Goal: Communication & Community: Participate in discussion

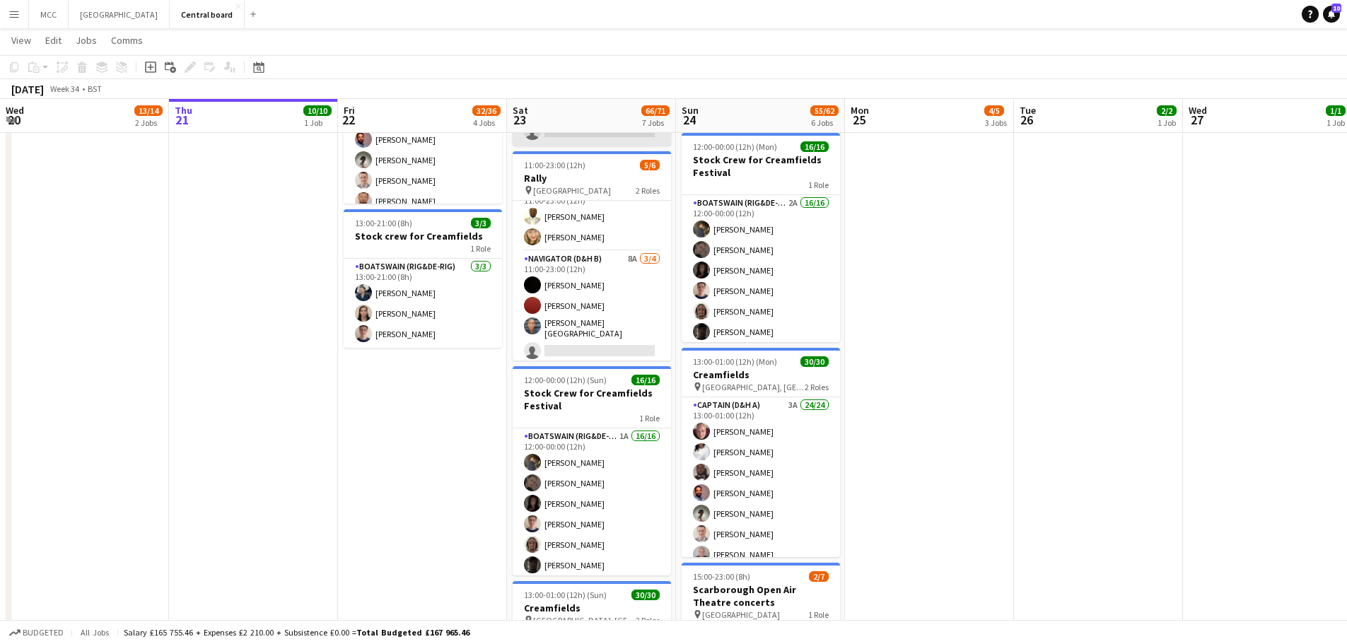
scroll to position [60, 0]
click at [1333, 11] on span "10" at bounding box center [1336, 8] width 10 height 9
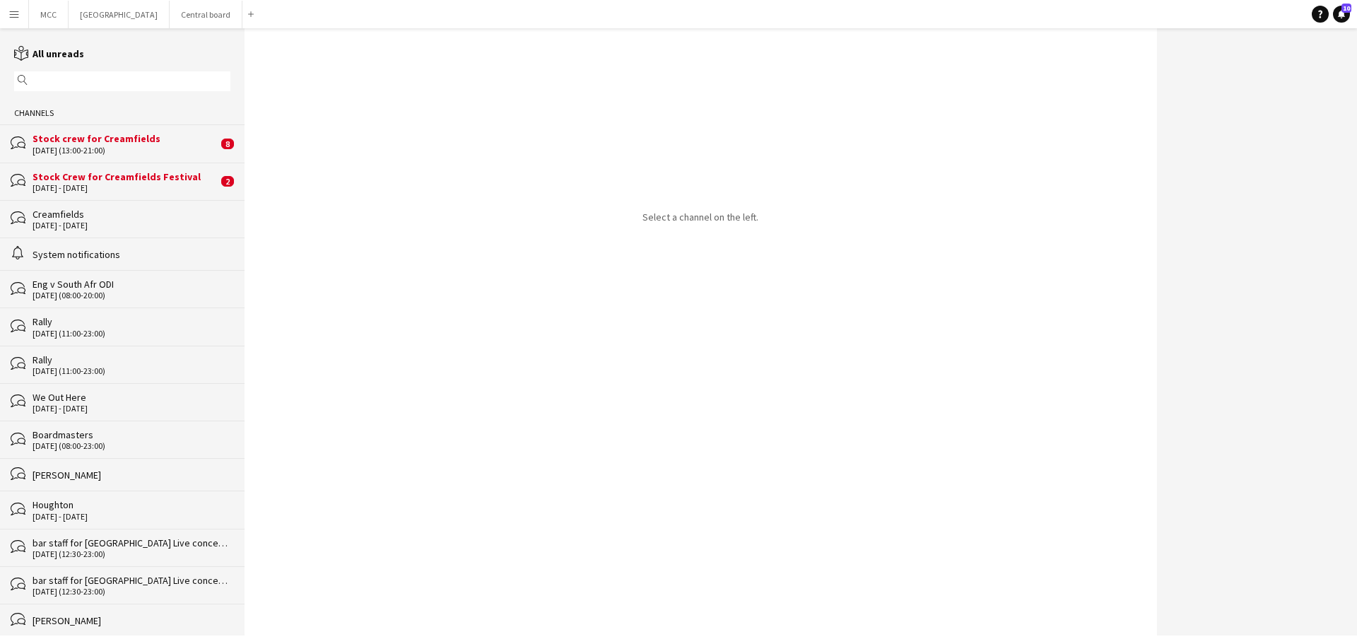
click at [124, 141] on div "Stock crew for Creamfields" at bounding box center [125, 138] width 185 height 13
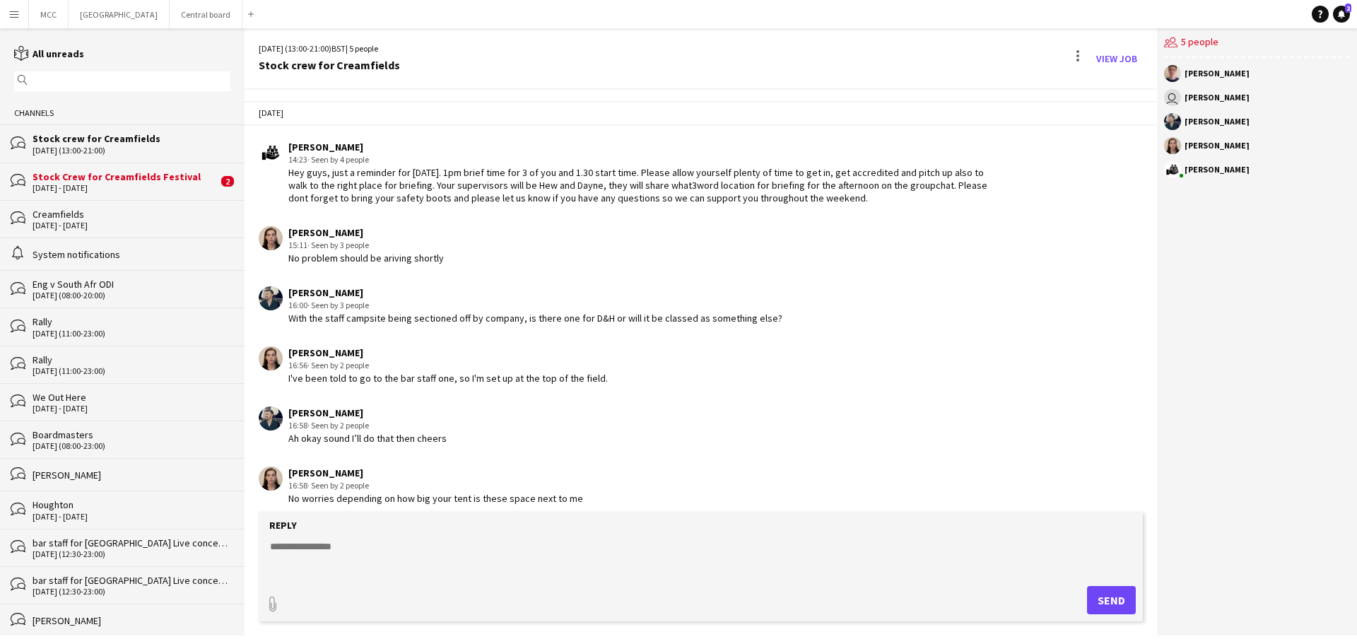
click at [327, 547] on textarea at bounding box center [704, 557] width 870 height 37
click at [327, 547] on textarea "*" at bounding box center [704, 557] width 870 height 37
type textarea "*"
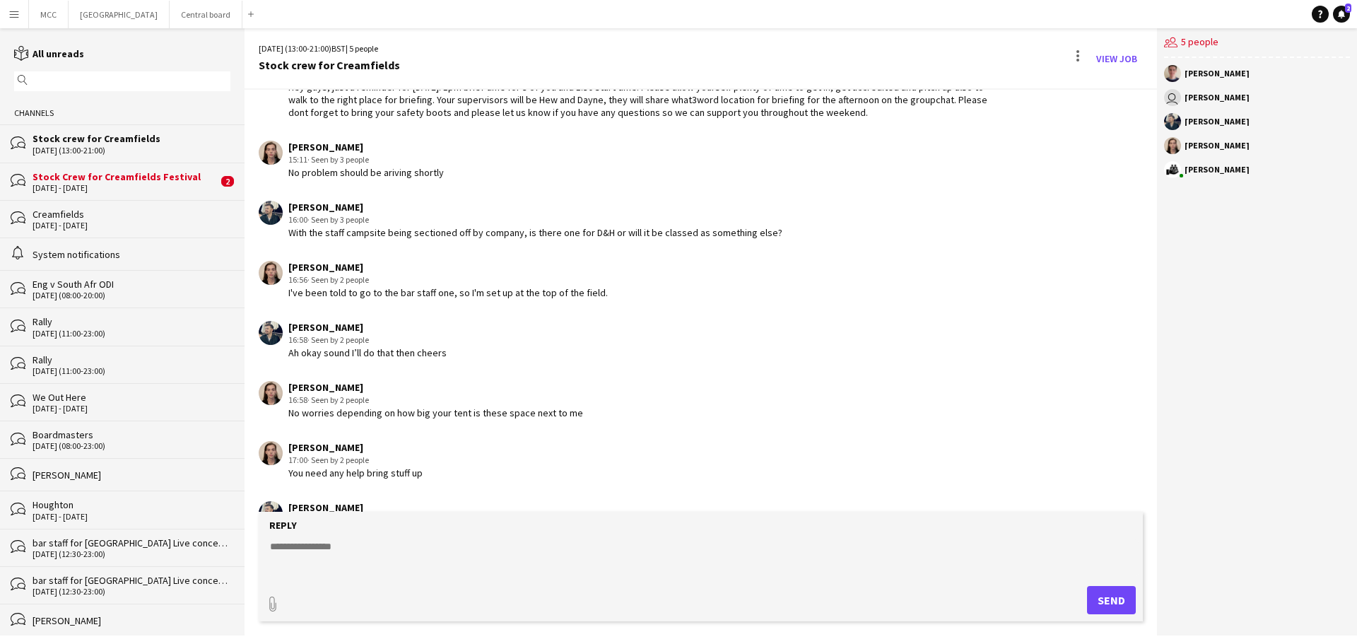
scroll to position [191, 0]
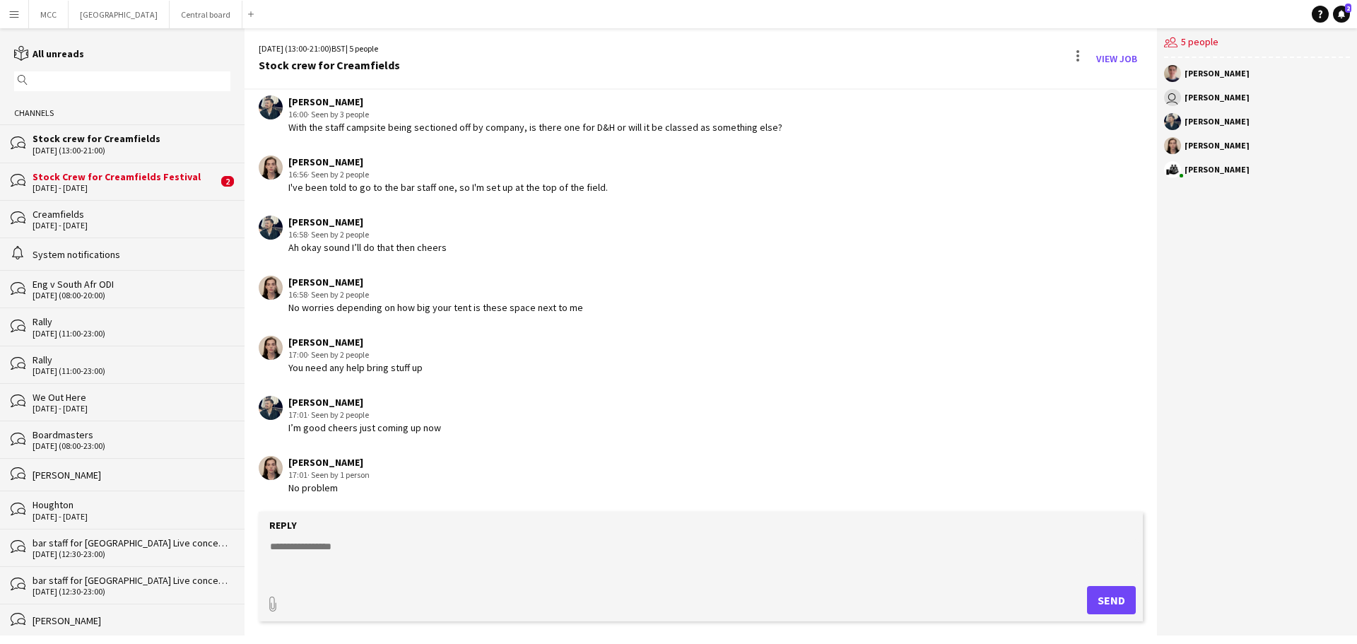
click at [115, 174] on div "Stock Crew for Creamfields Festival" at bounding box center [125, 176] width 185 height 13
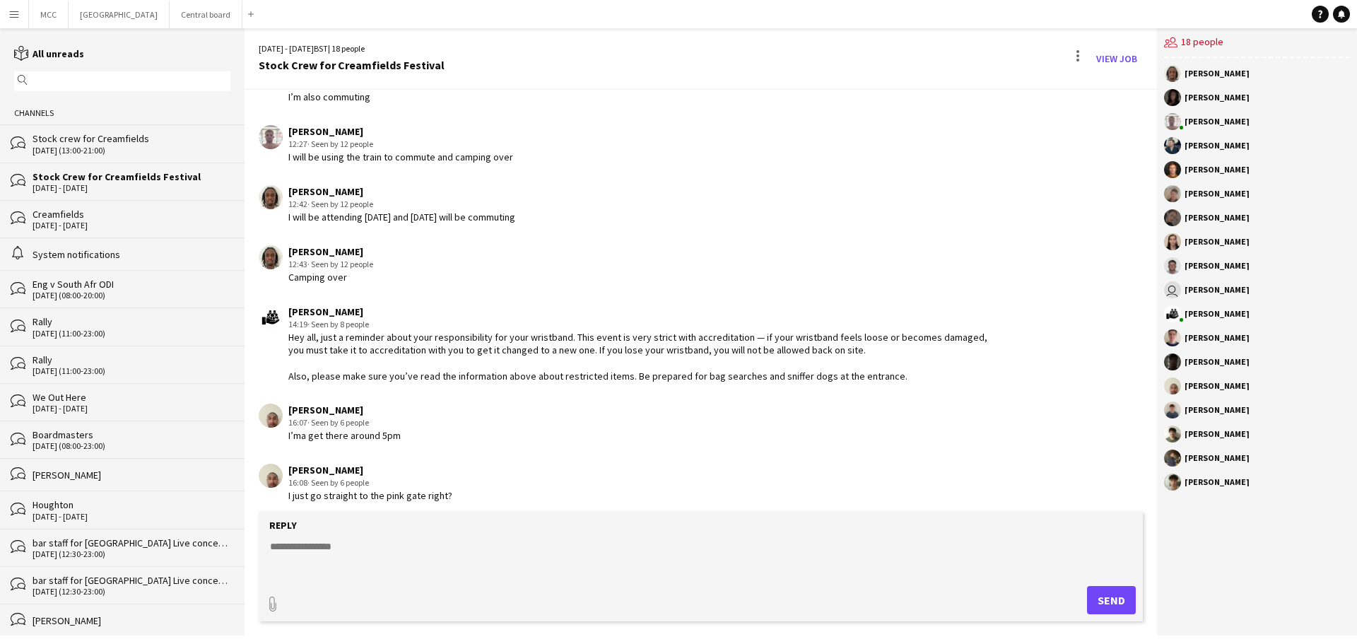
scroll to position [2230, 0]
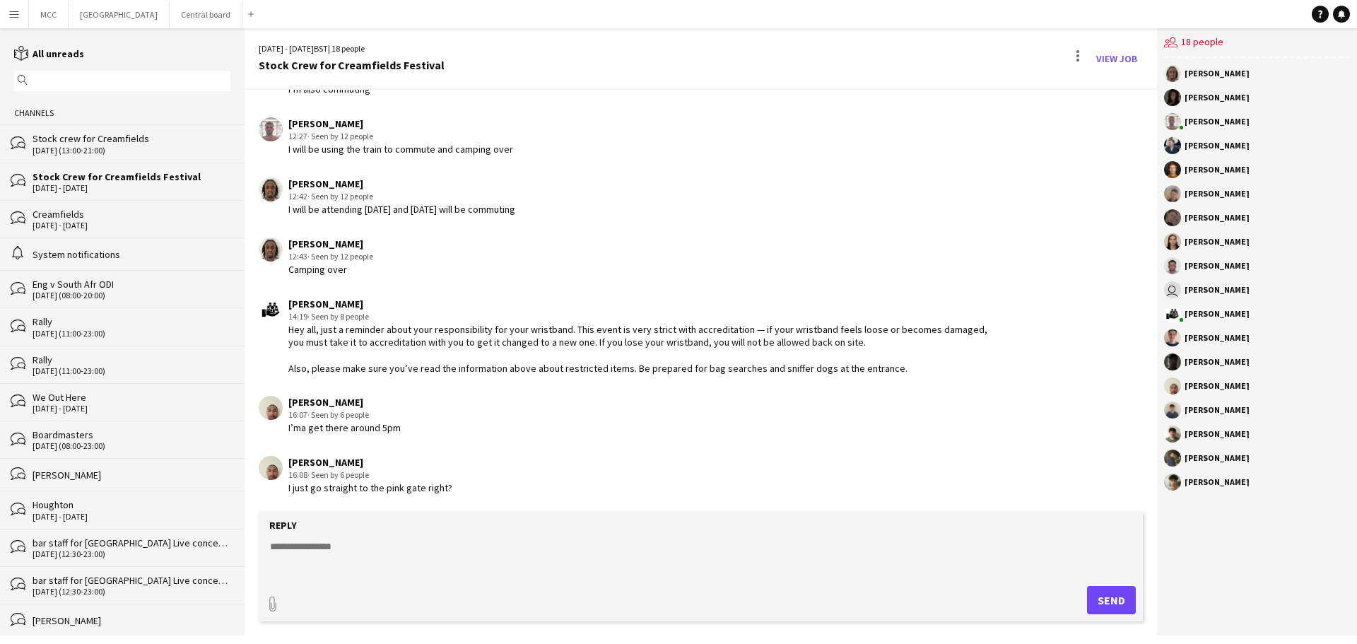
click at [355, 544] on textarea at bounding box center [704, 557] width 870 height 37
type textarea "*"
type textarea "**********"
click at [1114, 603] on button "Send" at bounding box center [1111, 600] width 49 height 28
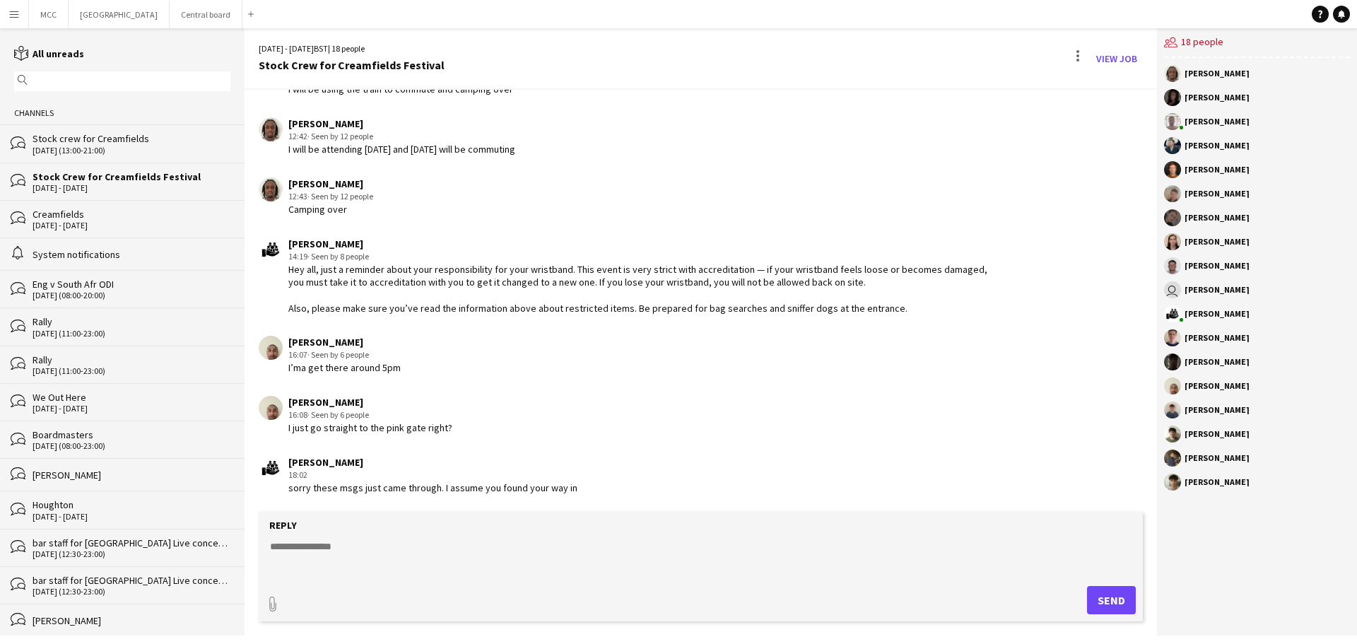
click at [426, 564] on textarea at bounding box center [704, 557] width 870 height 37
type textarea "**********"
drag, startPoint x: 556, startPoint y: 547, endPoint x: 252, endPoint y: 565, distance: 304.6
click at [252, 565] on app-message-form "**********" at bounding box center [701, 574] width 913 height 124
click at [602, 416] on div "[PERSON_NAME] 16:08 · Seen by 6 people I just go straight to the pink gate righ…" at bounding box center [624, 415] width 730 height 39
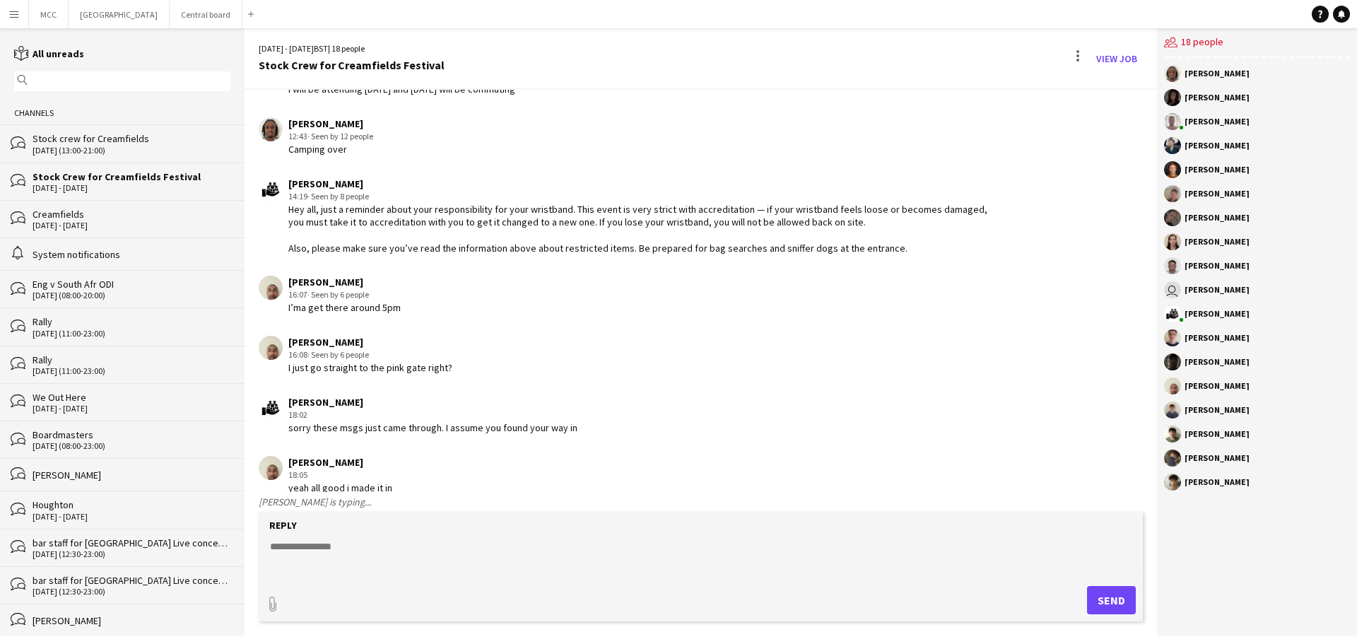
scroll to position [2370, 0]
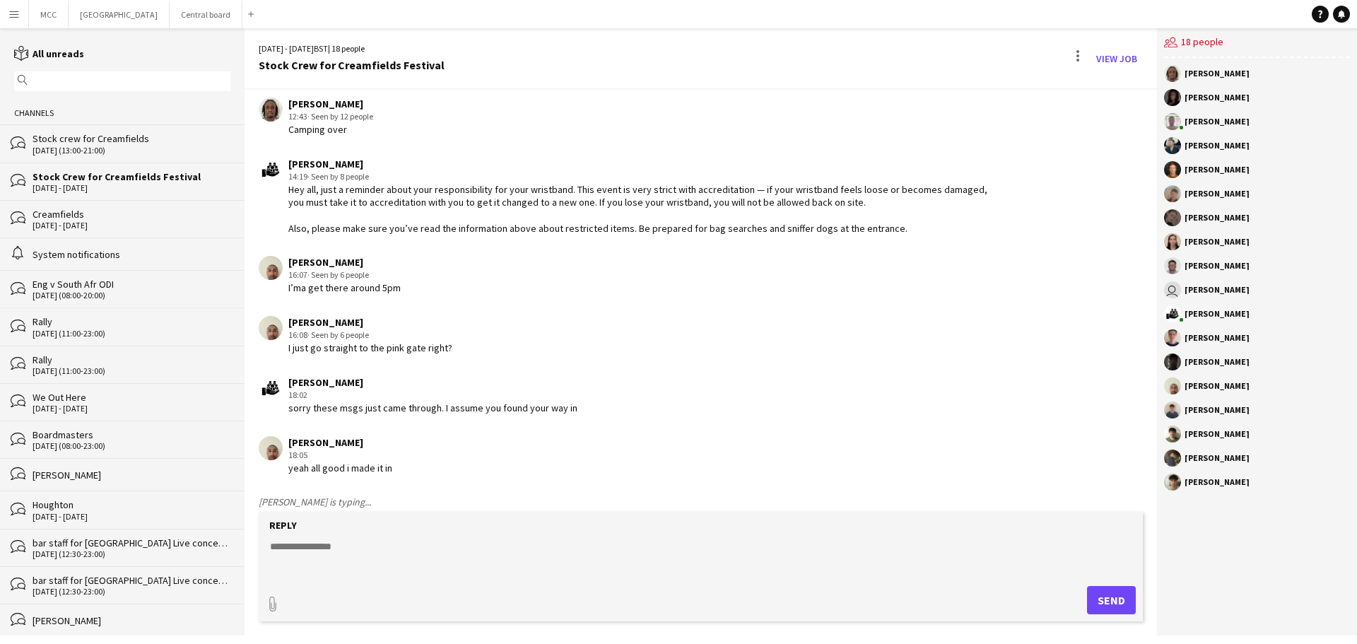
click at [370, 546] on textarea at bounding box center [704, 557] width 870 height 37
click at [370, 546] on textarea "*" at bounding box center [704, 557] width 870 height 37
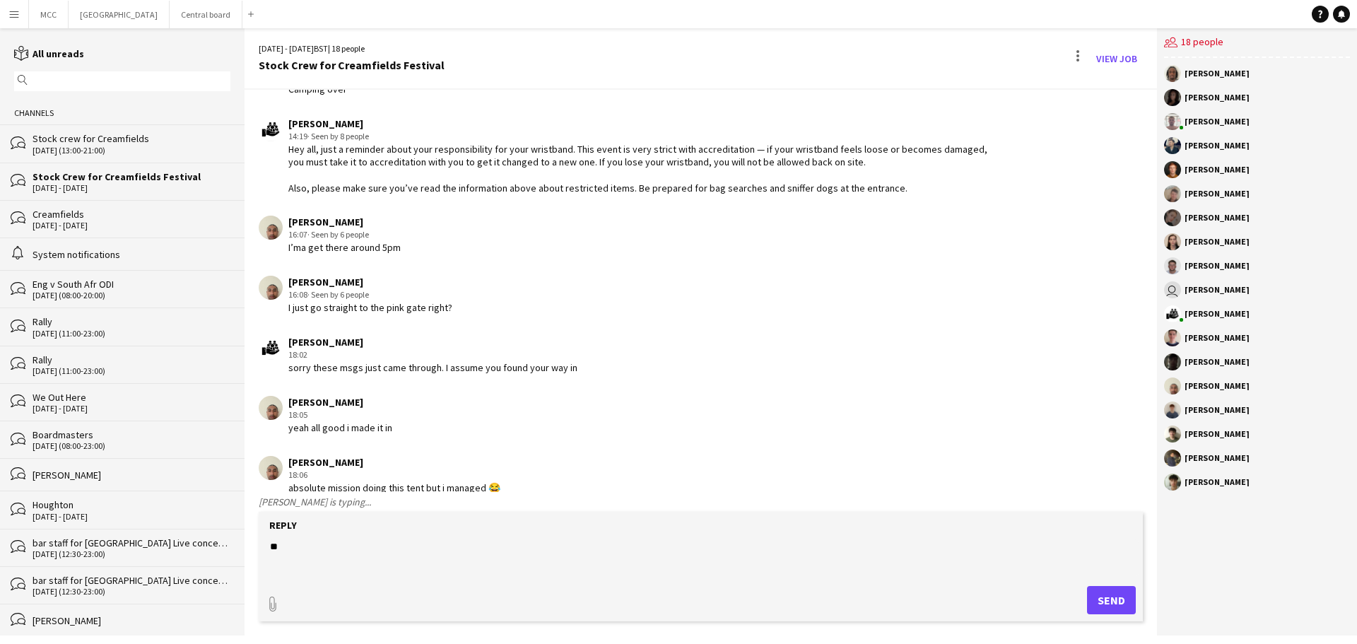
type textarea "*"
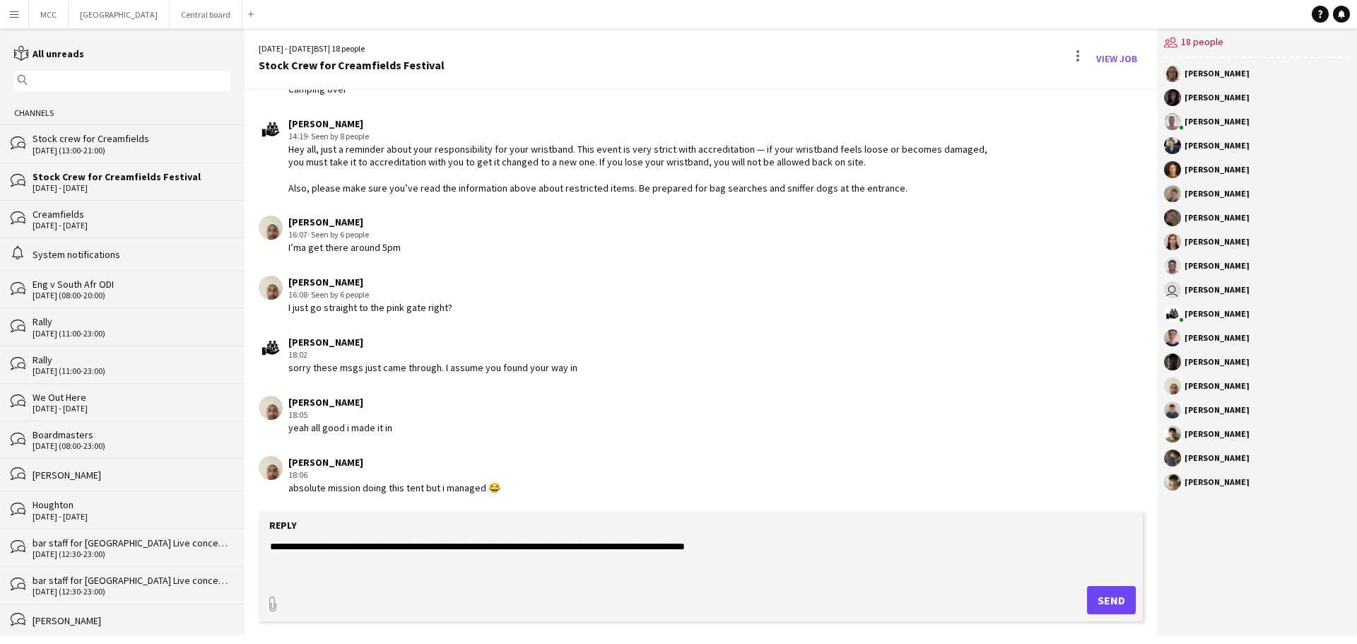
click at [361, 547] on textarea "**********" at bounding box center [704, 557] width 870 height 37
click at [710, 547] on textarea "**********" at bounding box center [704, 557] width 870 height 37
type textarea "**********"
click at [1099, 597] on button "Send" at bounding box center [1111, 600] width 49 height 28
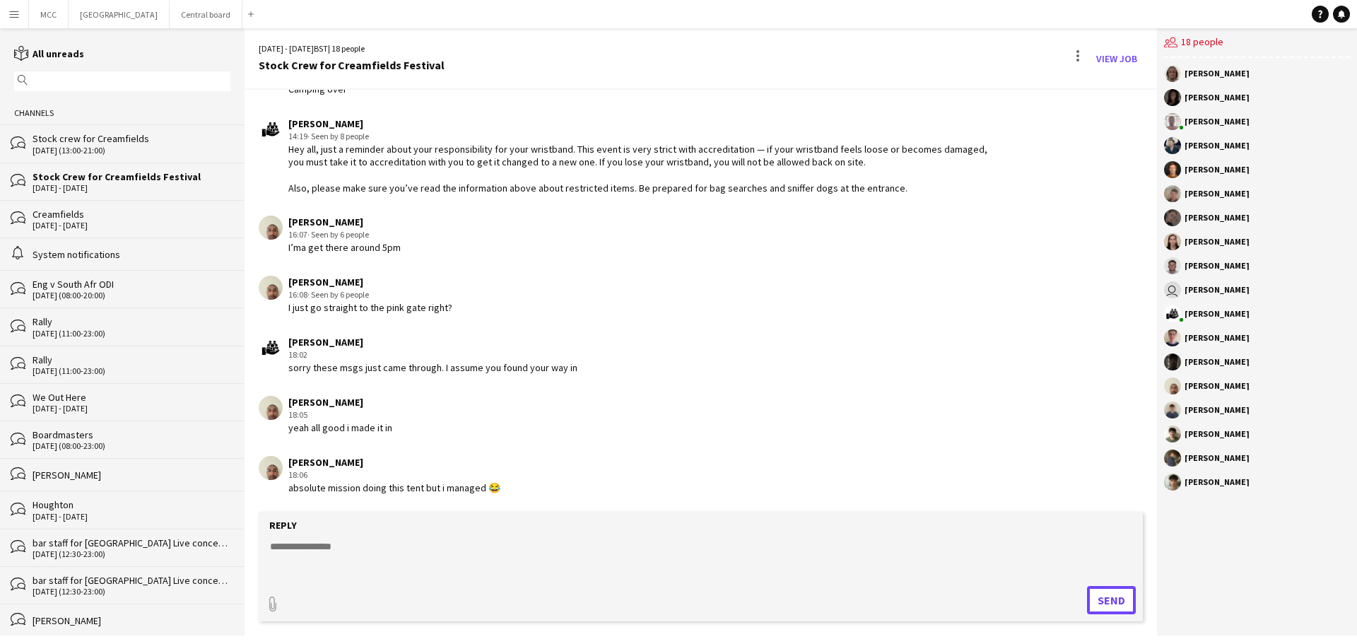
scroll to position [2470, 0]
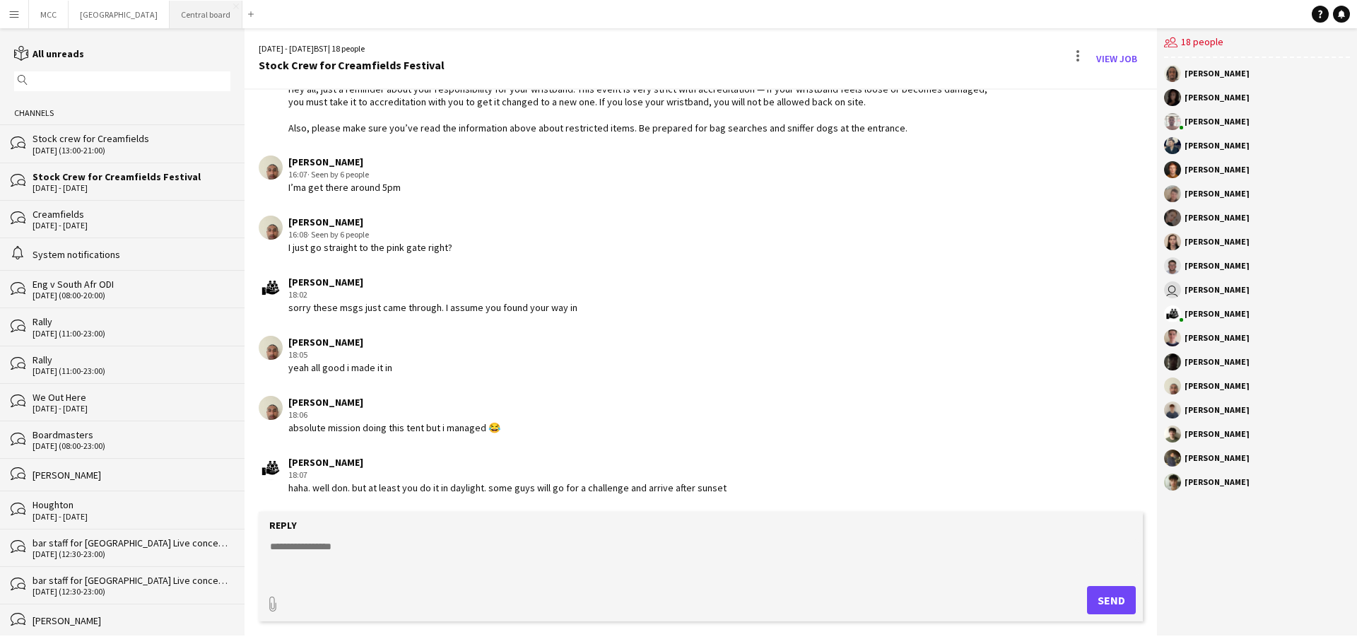
click at [235, 11] on button "Central board Close" at bounding box center [206, 15] width 73 height 28
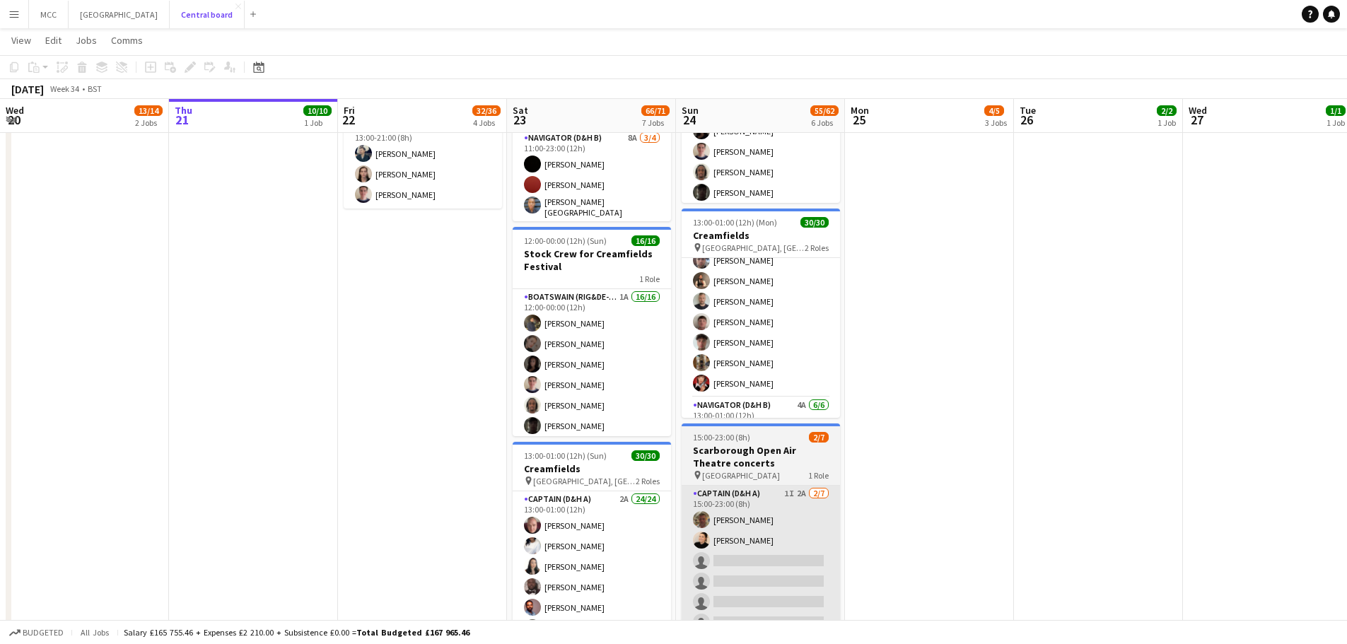
scroll to position [381, 0]
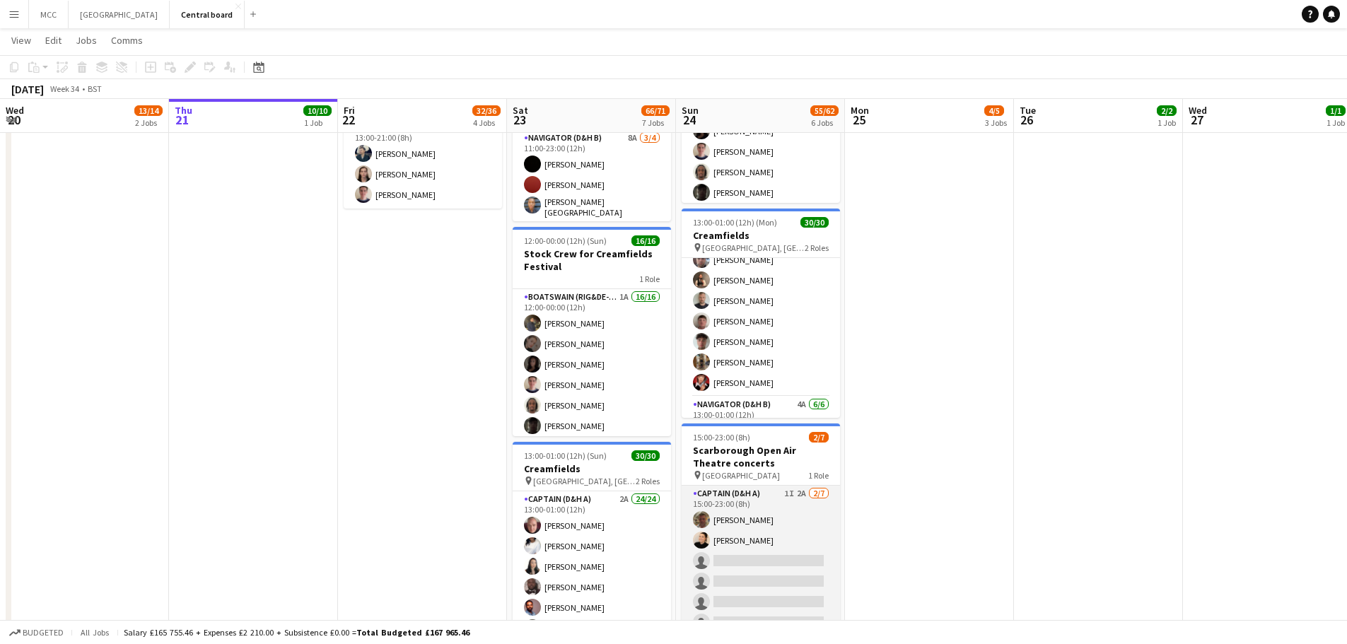
click at [776, 551] on app-card-role "Captain (D&H A) 1I 2A [DATE] 15:00-23:00 (8h) [PERSON_NAME] [PERSON_NAME] singl…" at bounding box center [761, 571] width 158 height 171
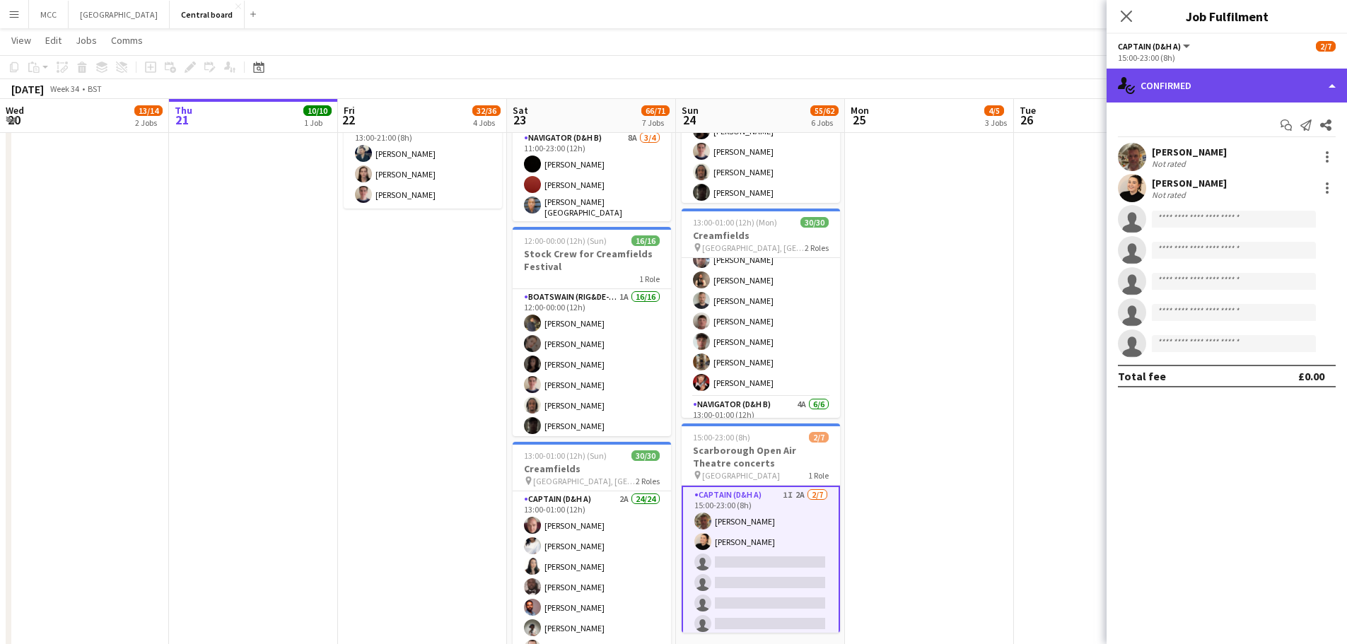
click at [1223, 100] on div "single-neutral-actions-check-2 Confirmed" at bounding box center [1226, 86] width 240 height 34
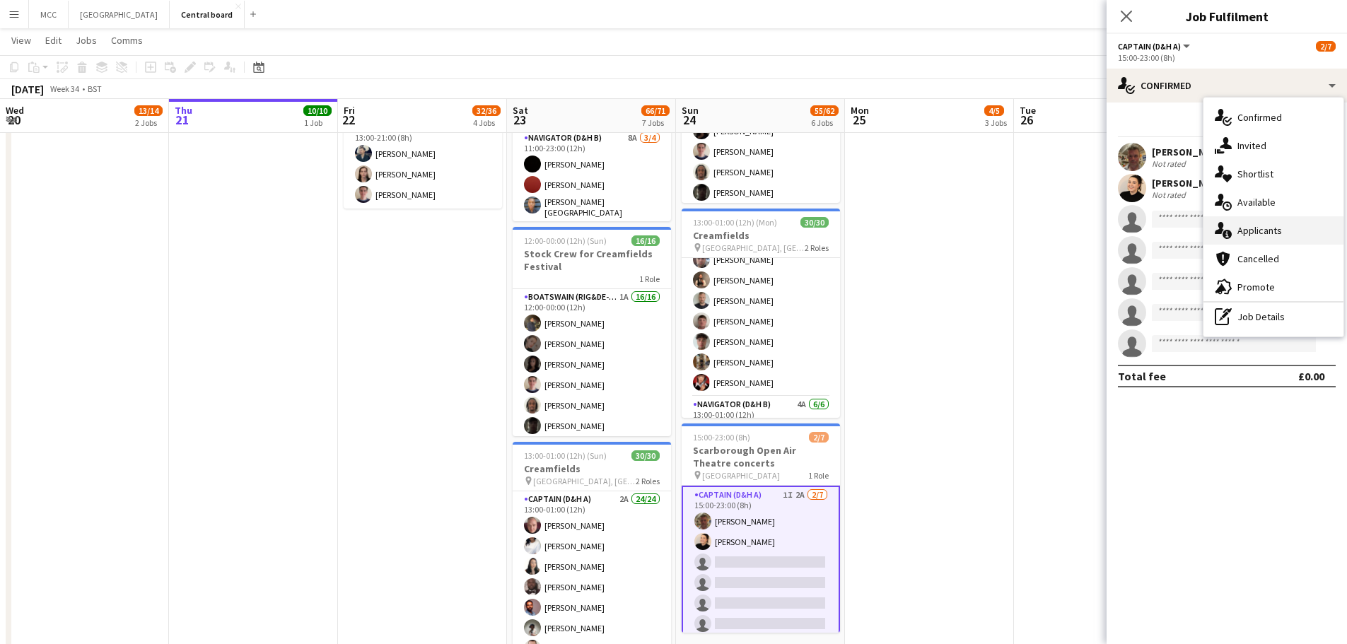
click at [1246, 237] on div "single-neutral-actions-information Applicants" at bounding box center [1273, 230] width 140 height 28
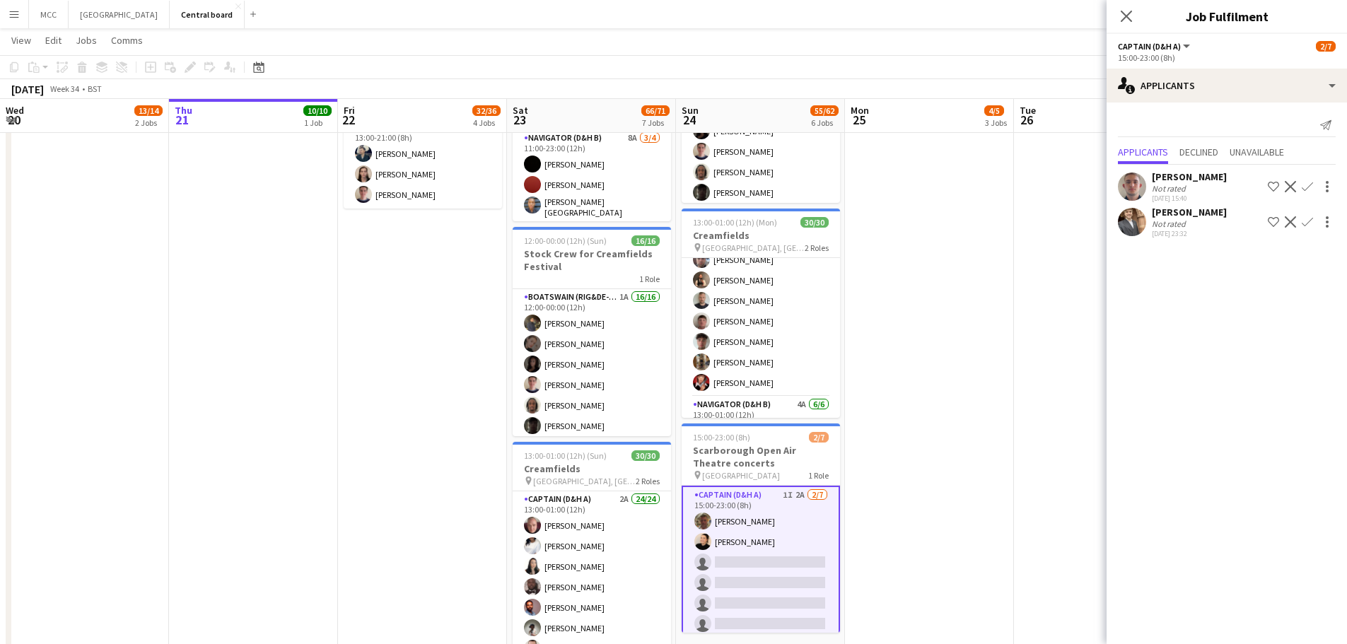
click at [1201, 183] on div "[PERSON_NAME]" at bounding box center [1189, 176] width 75 height 13
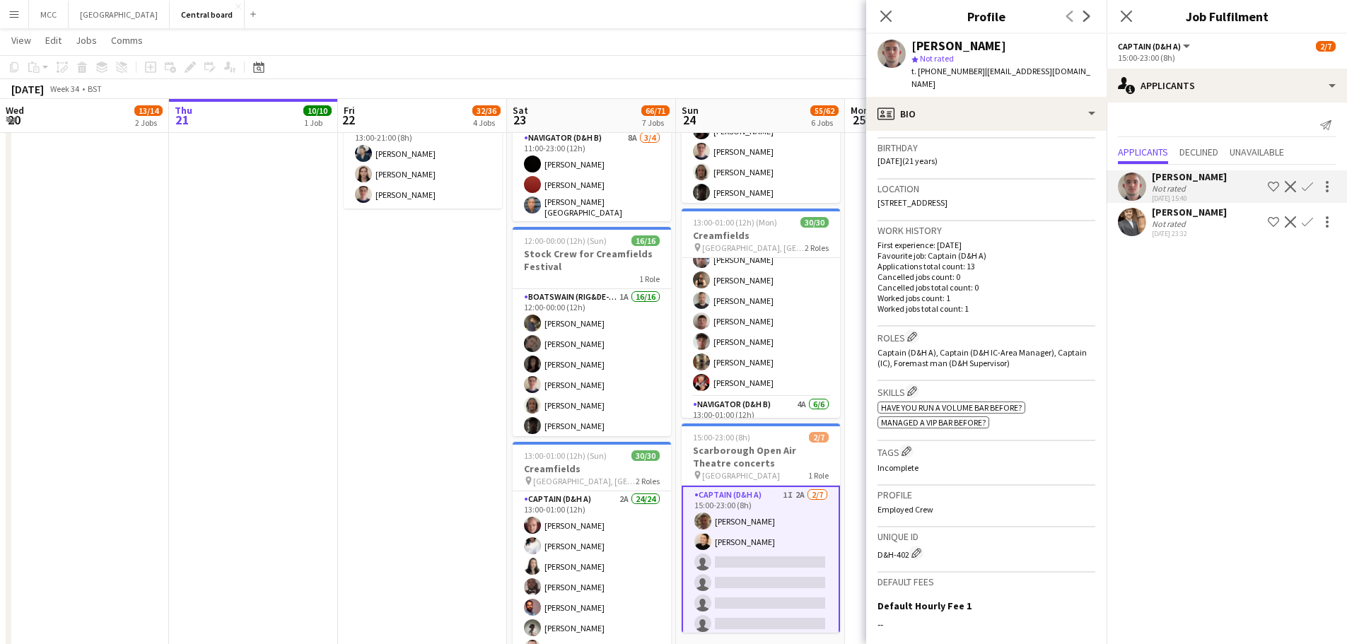
scroll to position [0, 0]
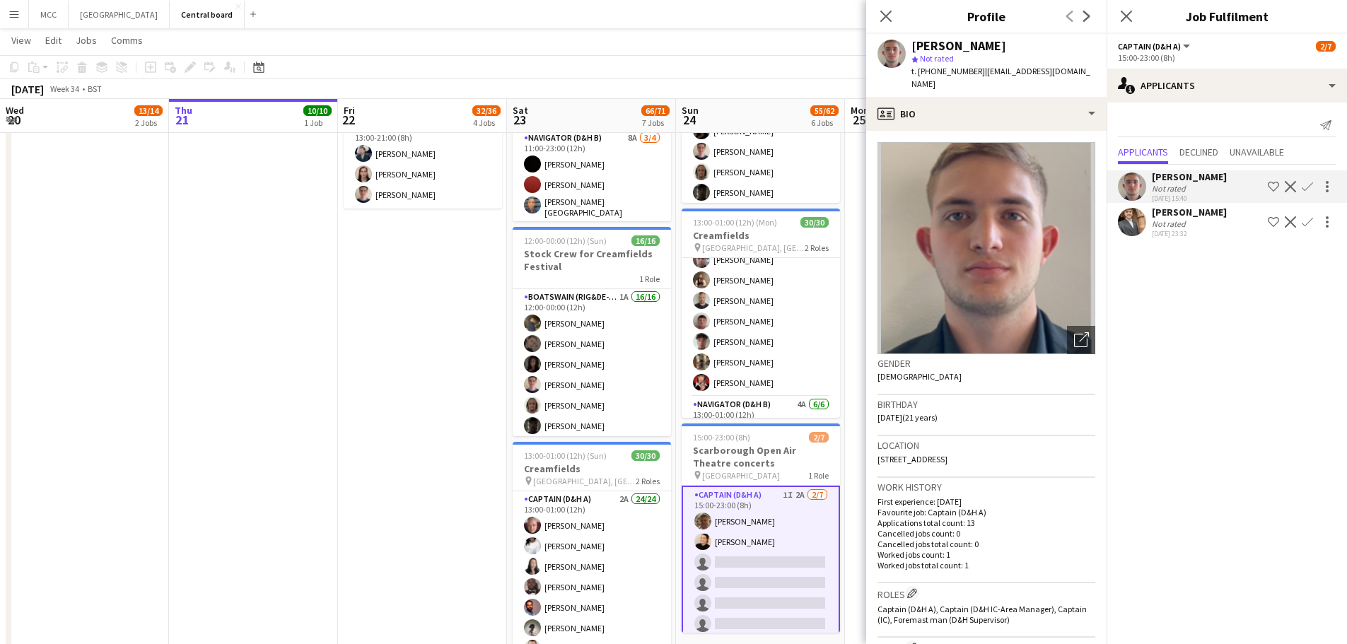
click at [1177, 180] on div "[PERSON_NAME]" at bounding box center [1189, 176] width 75 height 13
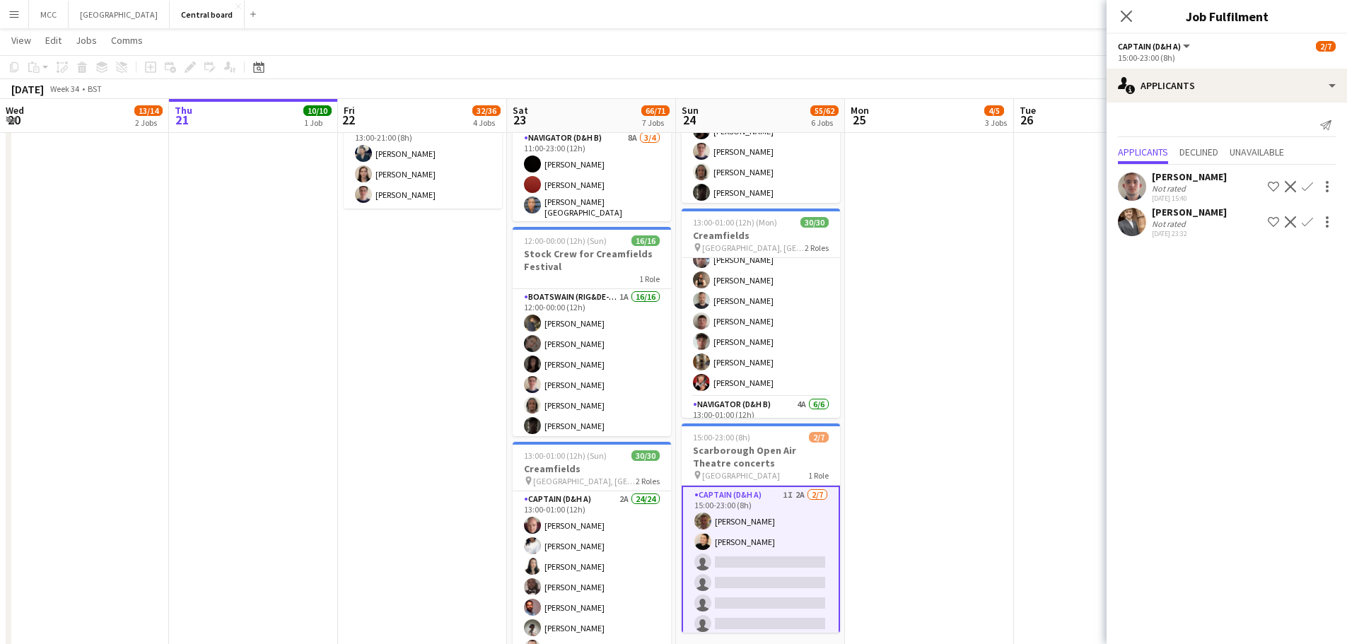
click at [1229, 180] on div "[PERSON_NAME] Not rated [DATE] 15:40 Shortlist crew Decline Confirm" at bounding box center [1226, 186] width 240 height 33
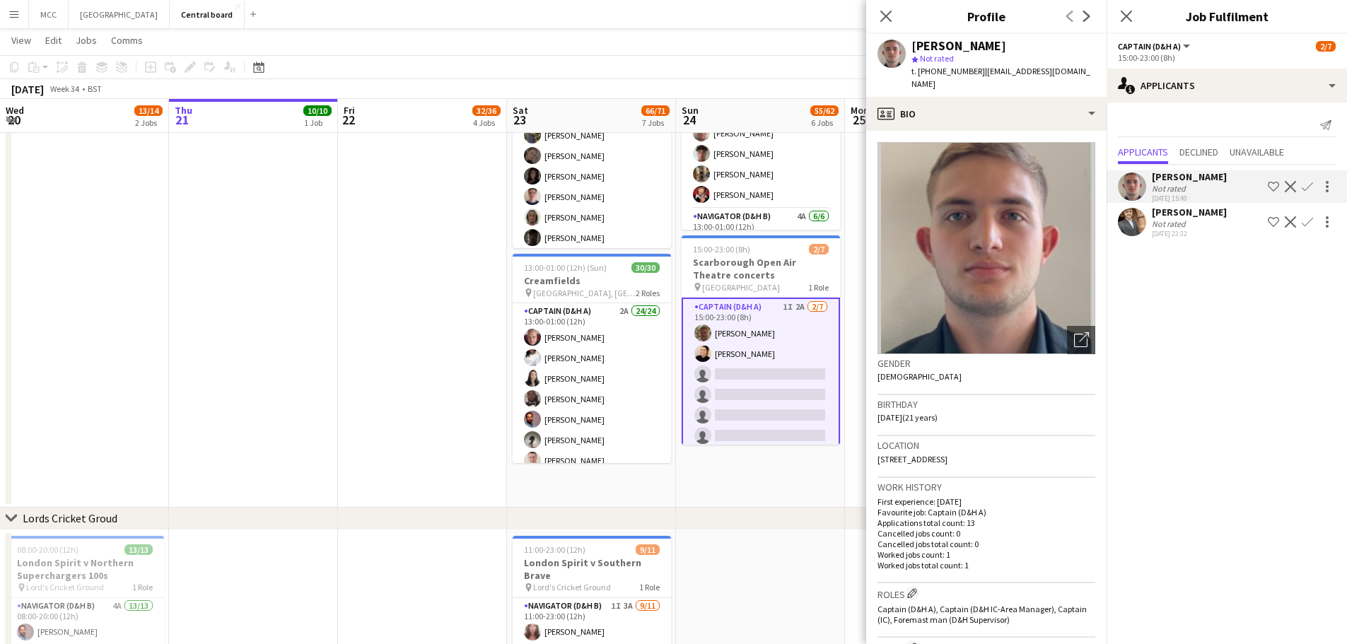
click at [783, 411] on app-card-role "Captain (D&H A) 1I 2A [DATE] 15:00-23:00 (8h) [PERSON_NAME] [PERSON_NAME] singl…" at bounding box center [761, 385] width 158 height 174
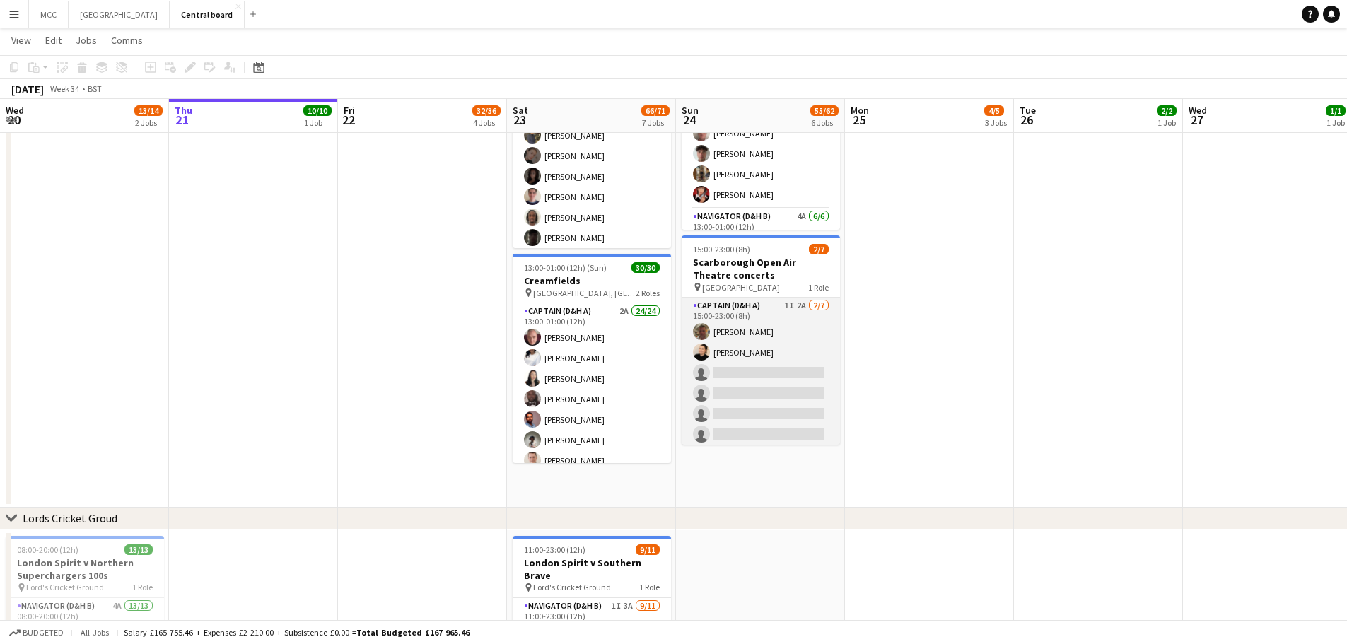
click at [783, 411] on app-card-role "Captain (D&H A) 1I 2A [DATE] 15:00-23:00 (8h) [PERSON_NAME] [PERSON_NAME] singl…" at bounding box center [761, 383] width 158 height 171
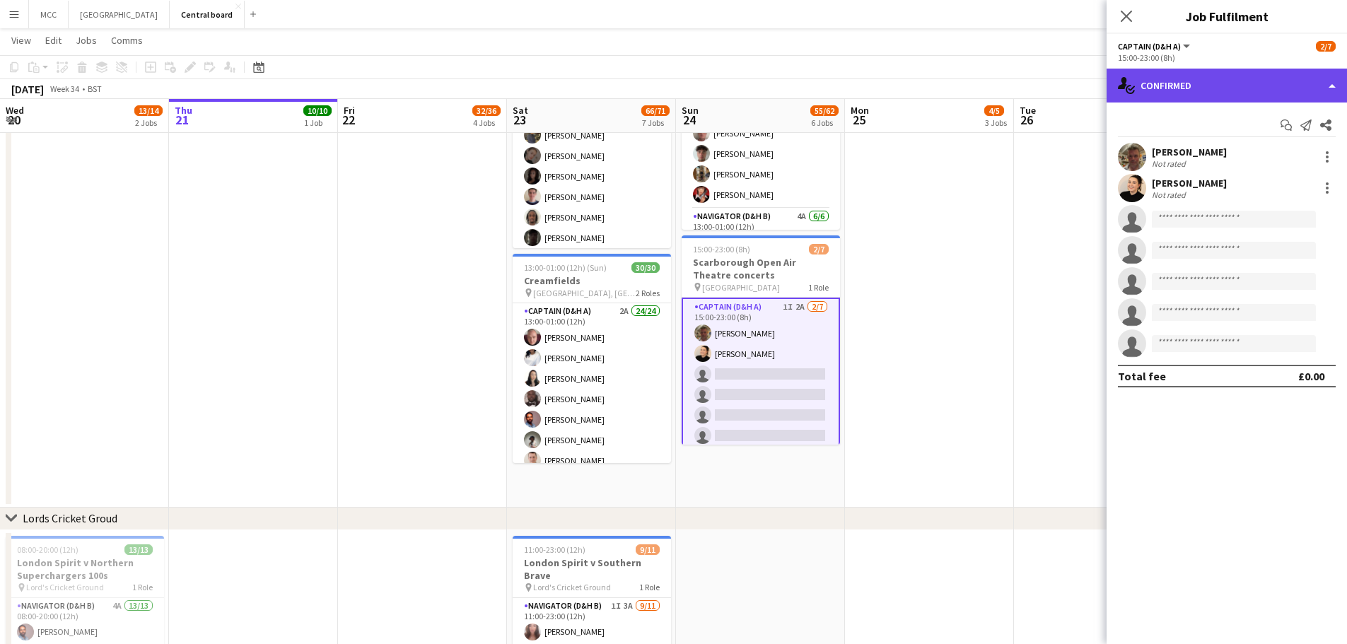
click at [1264, 89] on div "single-neutral-actions-check-2 Confirmed" at bounding box center [1226, 86] width 240 height 34
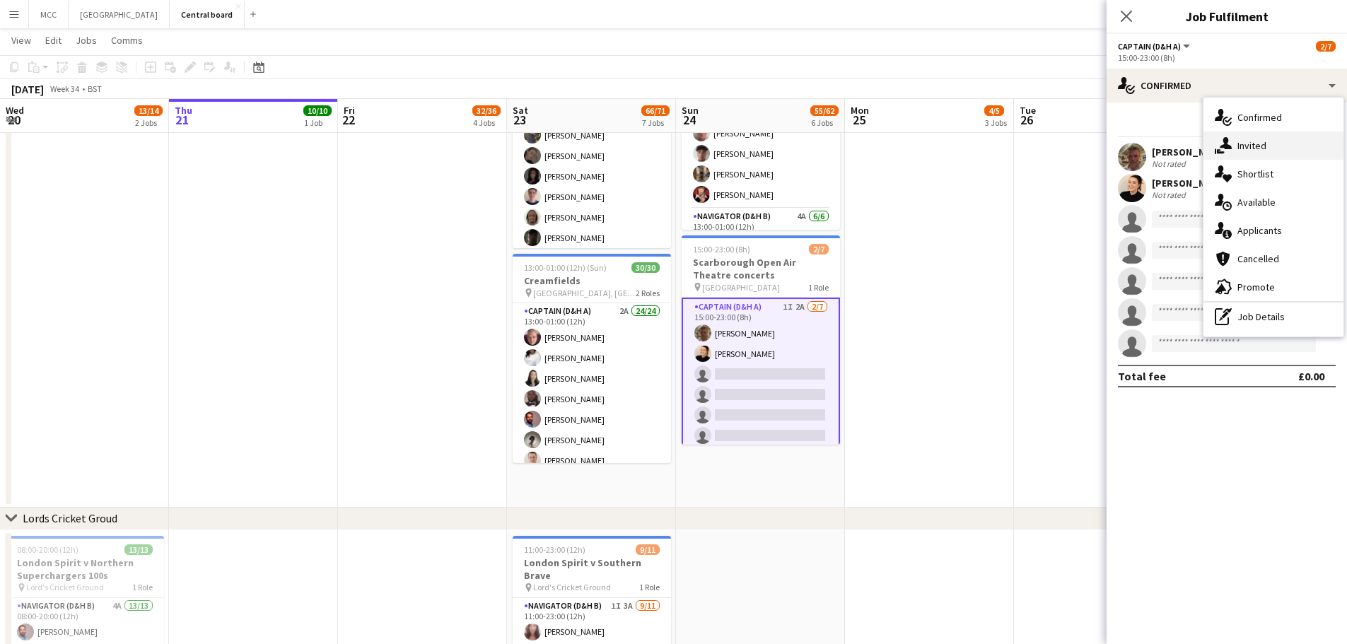
click at [1249, 153] on div "single-neutral-actions-share-1 Invited" at bounding box center [1273, 146] width 140 height 28
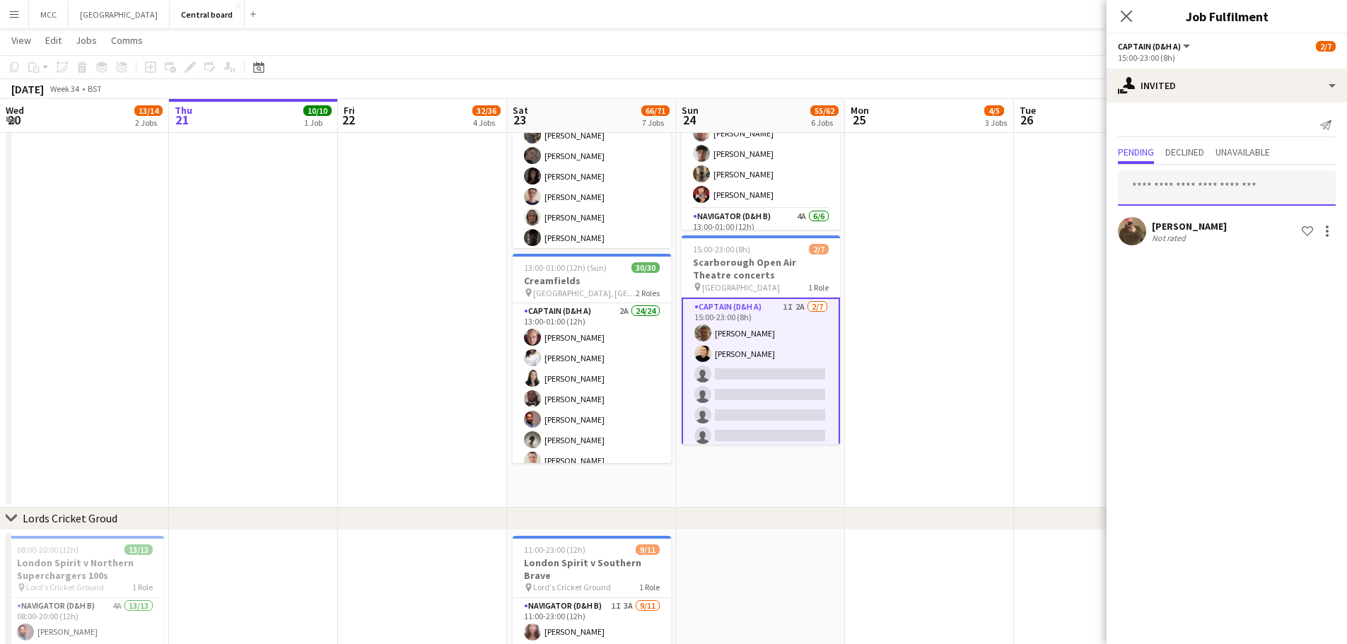
click at [1220, 182] on input "text" at bounding box center [1227, 187] width 218 height 35
type input "*****"
click at [1212, 244] on mat-option "[PERSON_NAME] Active [EMAIL_ADDRESS][DOMAIN_NAME]" at bounding box center [1227, 228] width 218 height 34
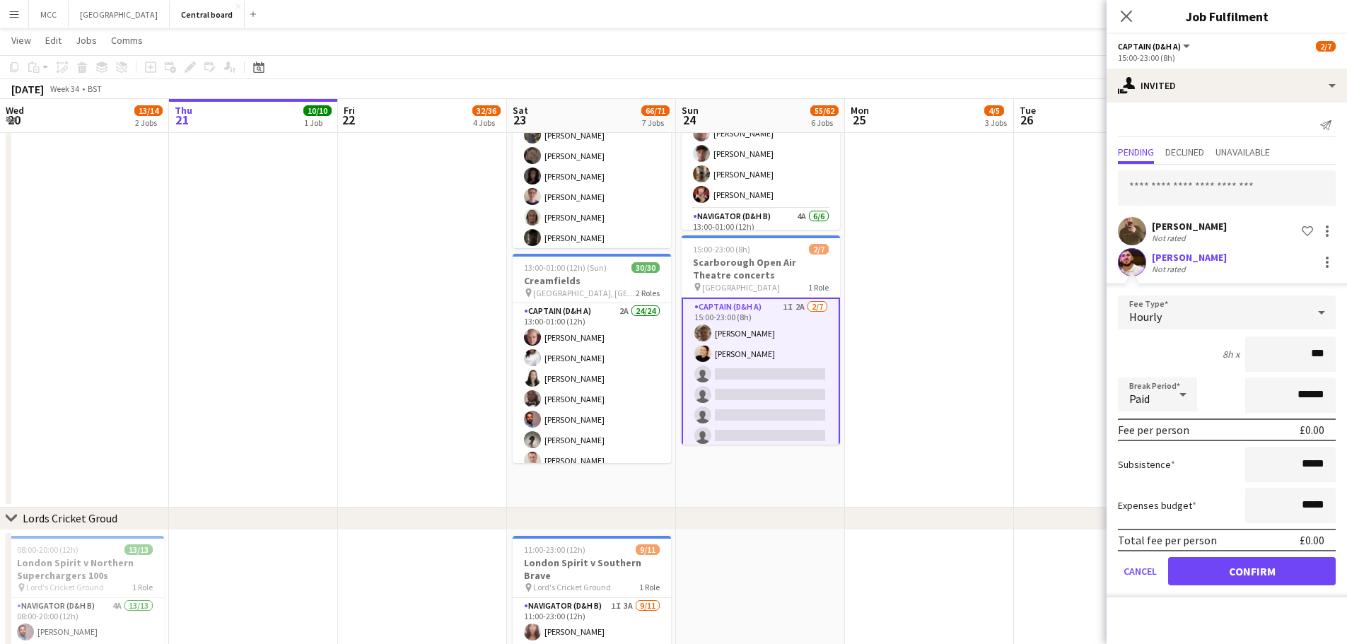
type input "**"
type input "******"
click at [1295, 573] on button "Confirm" at bounding box center [1252, 571] width 168 height 28
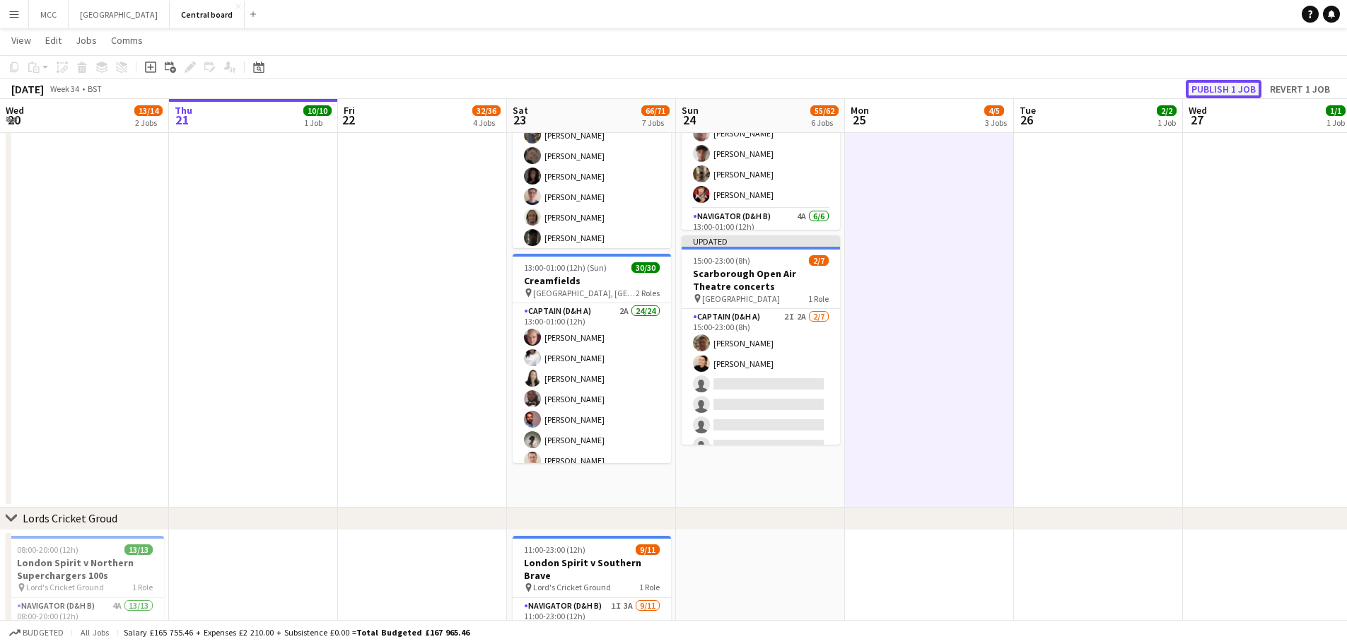
click at [1236, 93] on button "Publish 1 job" at bounding box center [1224, 89] width 76 height 18
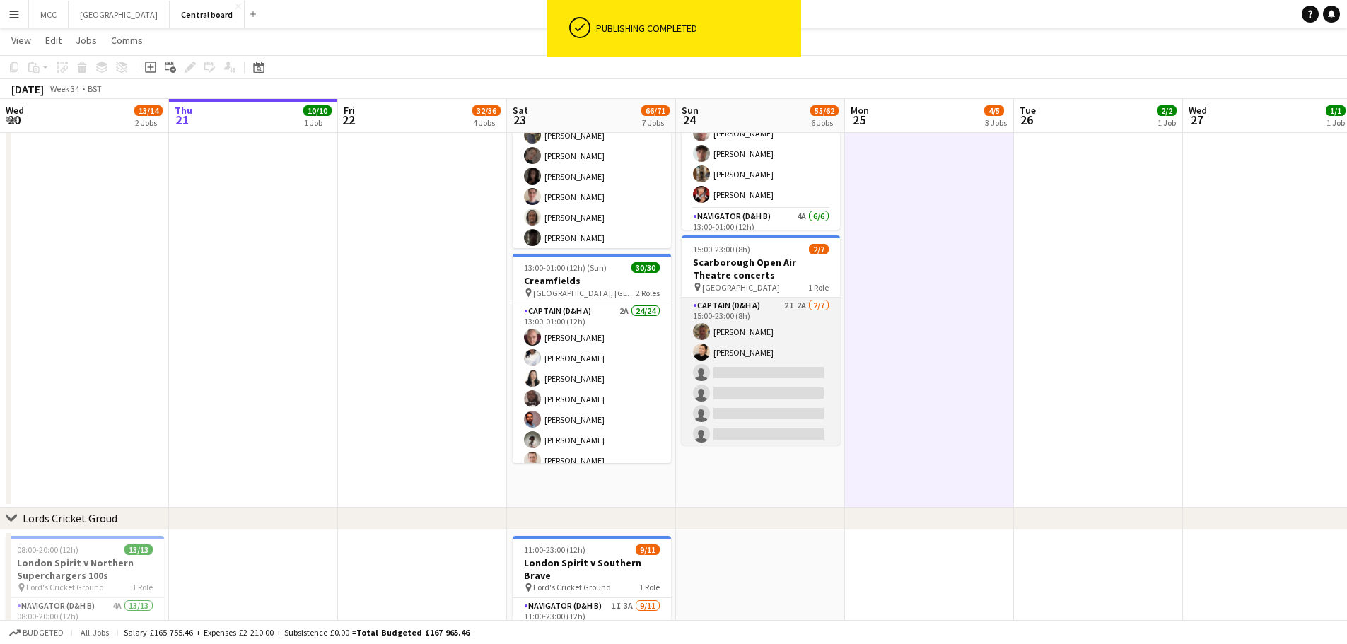
click at [808, 341] on app-card-role "Captain (D&H A) 2I 2A [DATE] 15:00-23:00 (8h) [PERSON_NAME] [PERSON_NAME] singl…" at bounding box center [761, 383] width 158 height 171
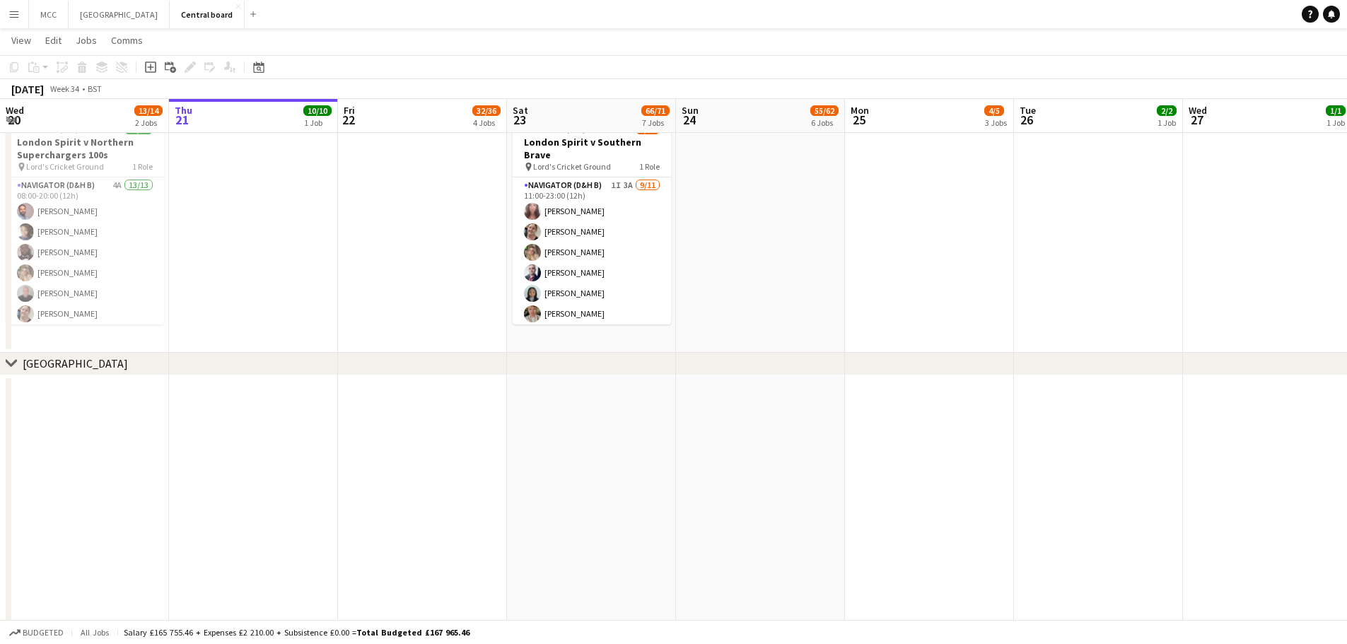
scroll to position [1279, 0]
